Goal: Navigation & Orientation: Go to known website

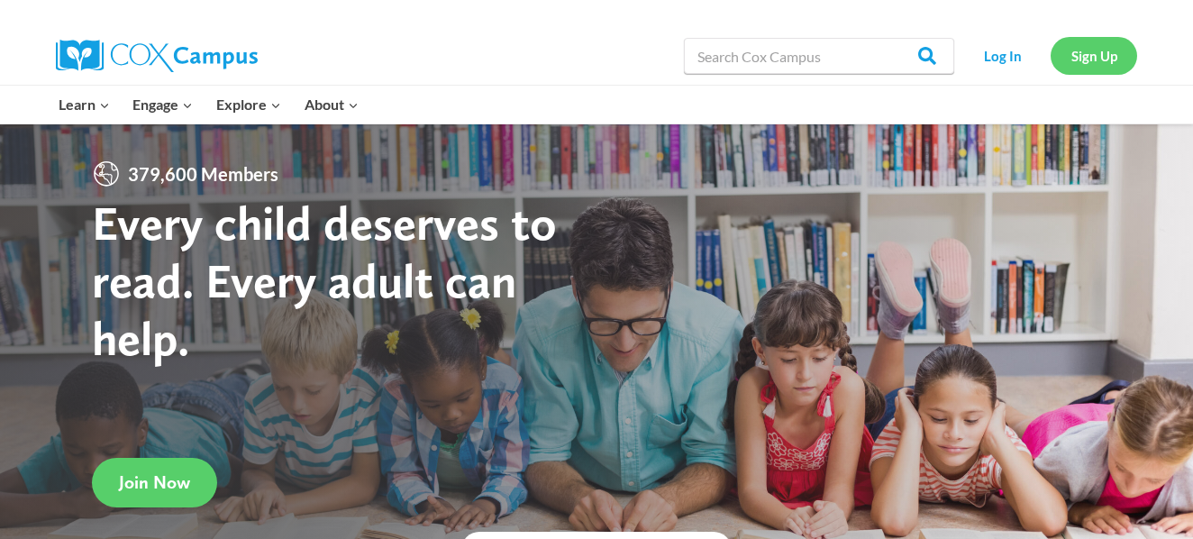
click at [1122, 61] on link "Sign Up" at bounding box center [1094, 55] width 86 height 37
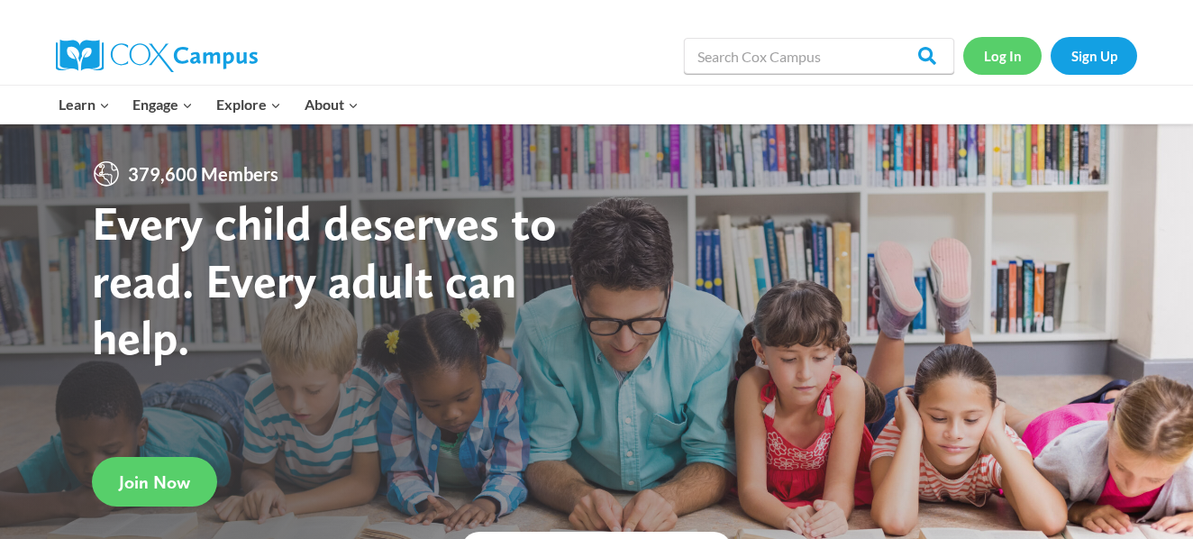
click at [1002, 64] on link "Log In" at bounding box center [1002, 55] width 78 height 37
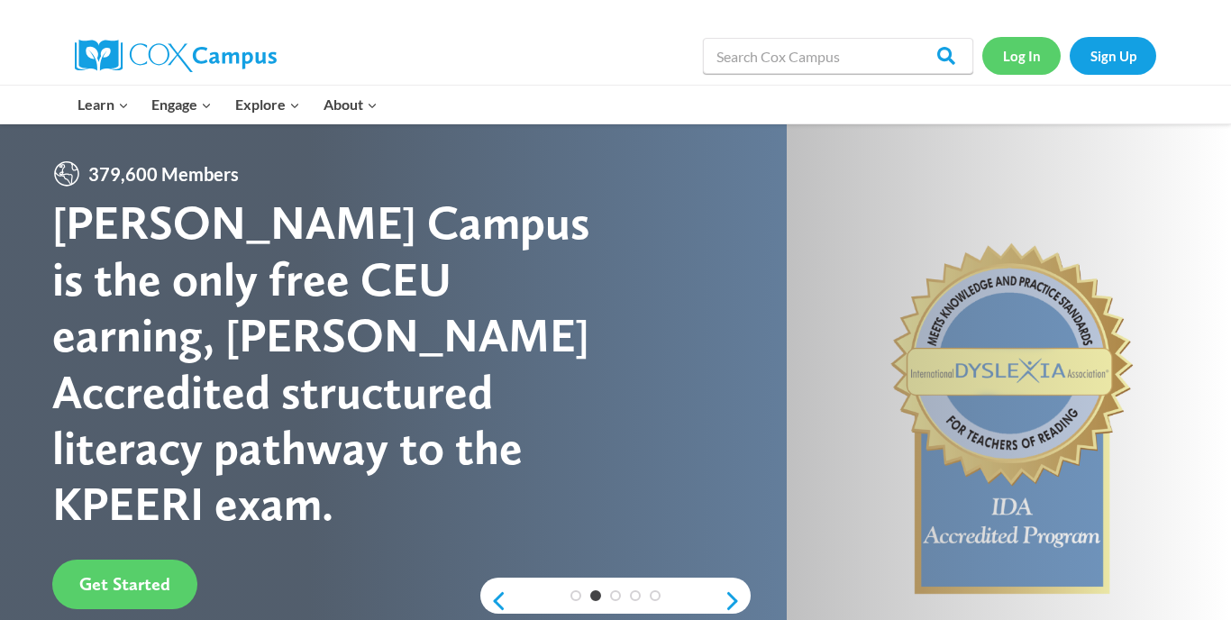
click at [1022, 58] on link "Log In" at bounding box center [1021, 55] width 78 height 37
